Goal: Task Accomplishment & Management: Use online tool/utility

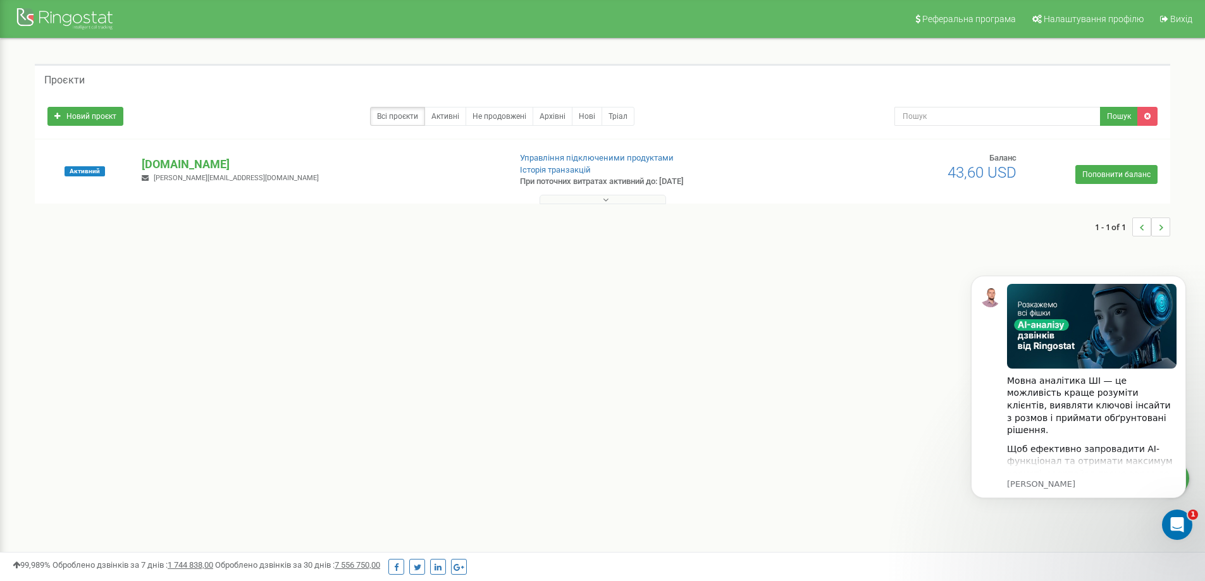
click at [728, 485] on div "Реферальна програма Налаштування профілю Вихід Проєкти Новий проєкт Всі проєкти…" at bounding box center [602, 379] width 1205 height 759
click at [190, 160] on p "[DOMAIN_NAME]" at bounding box center [320, 164] width 357 height 16
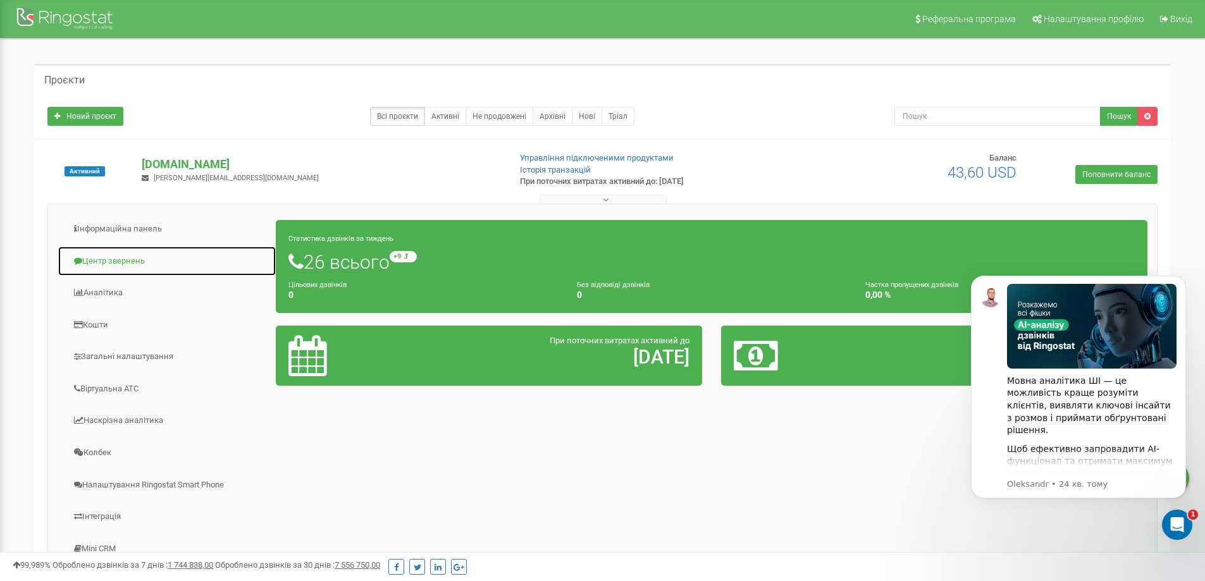
click at [114, 261] on link "Центр звернень" at bounding box center [167, 261] width 219 height 31
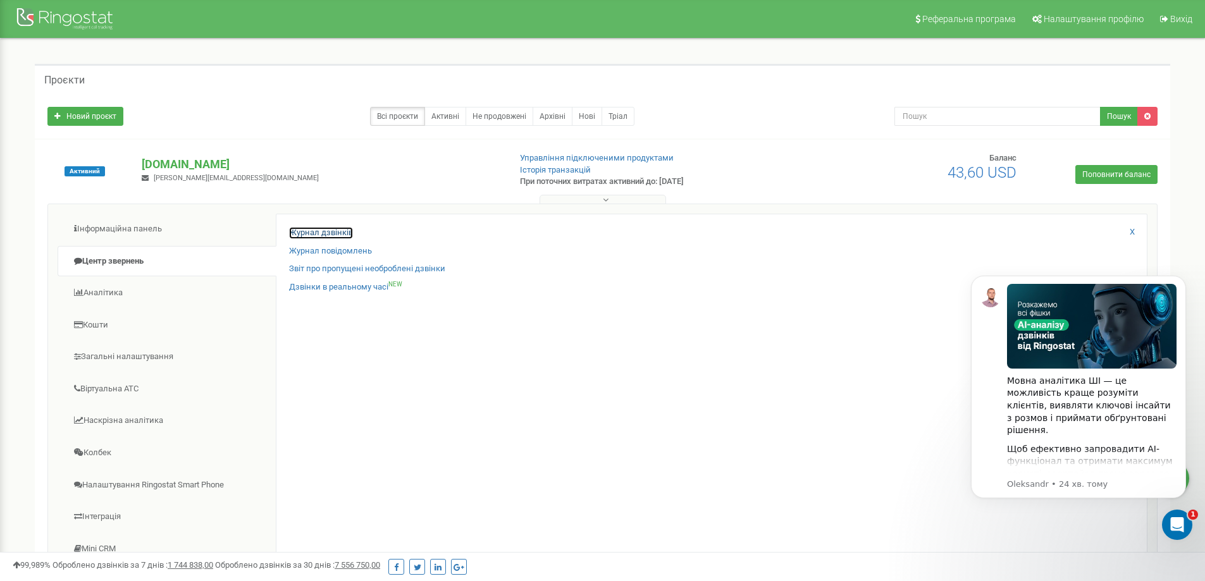
click at [315, 228] on link "Журнал дзвінків" at bounding box center [321, 233] width 64 height 12
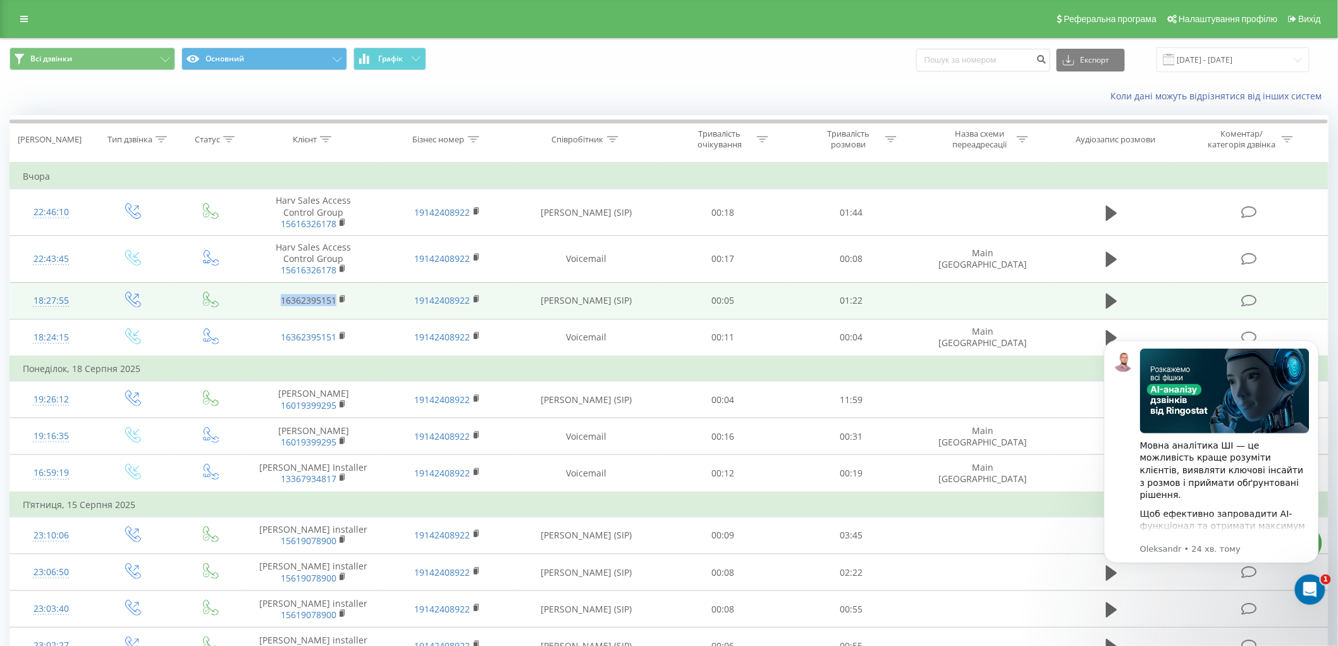
drag, startPoint x: 276, startPoint y: 302, endPoint x: 336, endPoint y: 305, distance: 60.1
click at [336, 305] on td "16362395151" at bounding box center [314, 300] width 134 height 37
click at [342, 298] on rect at bounding box center [342, 300] width 4 height 6
